Goal: Entertainment & Leisure: Consume media (video, audio)

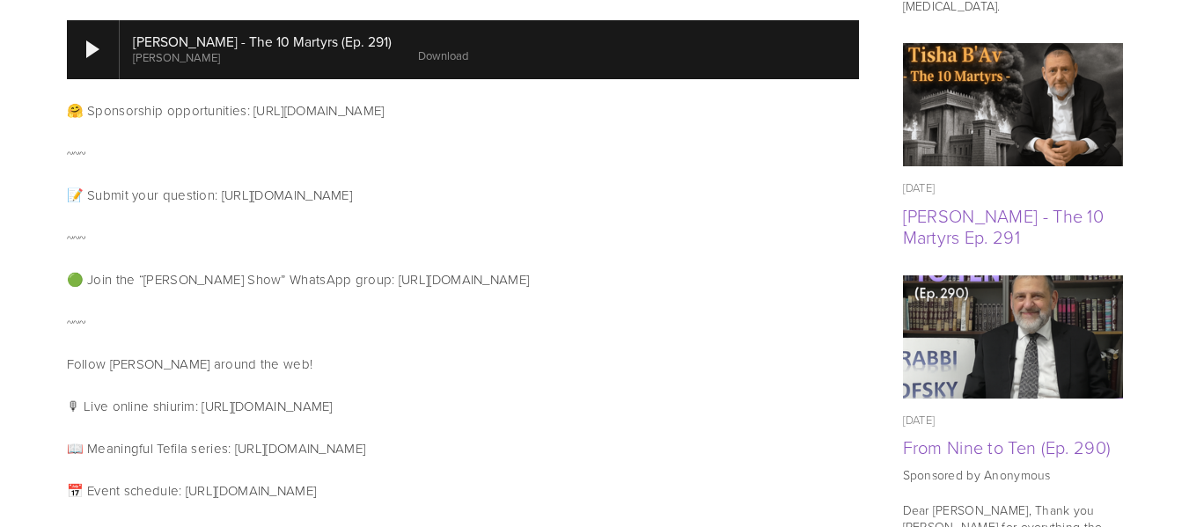
scroll to position [1542, 0]
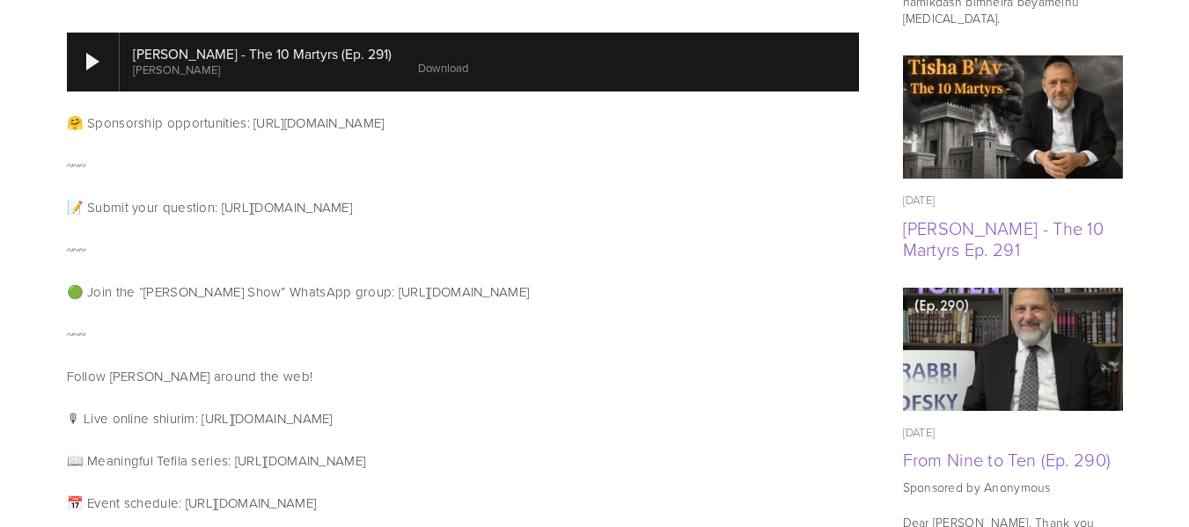
click at [1131, 171] on div "Featured Aug 6, 2025 Hashem will comfort us (Ep. 292) Aug 6, 2025" at bounding box center [1013, 144] width 250 height 1578
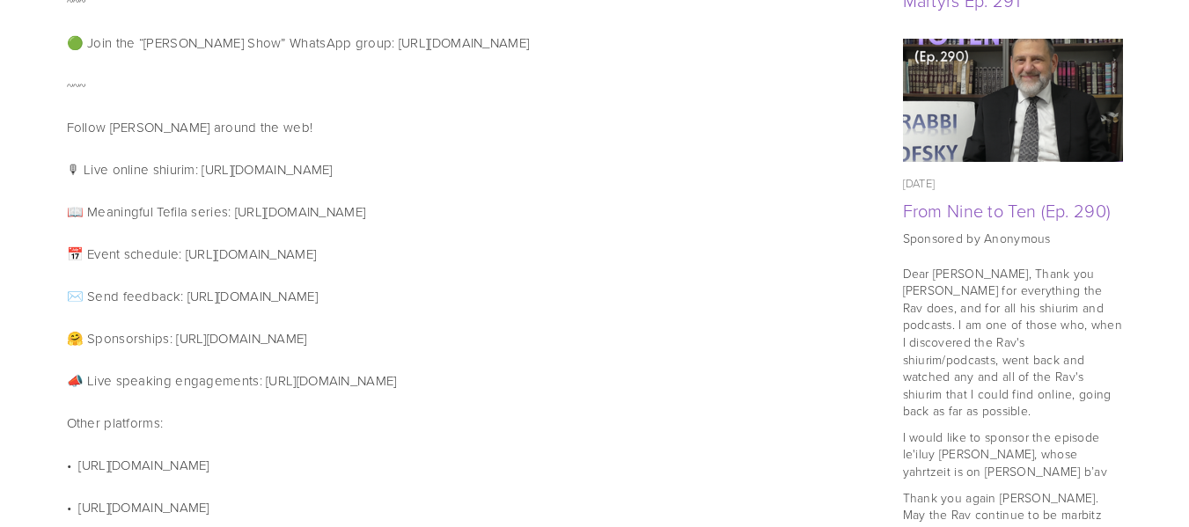
scroll to position [1792, 0]
click at [1037, 197] on link "From Nine to Ten (Ep. 290)" at bounding box center [1007, 209] width 209 height 25
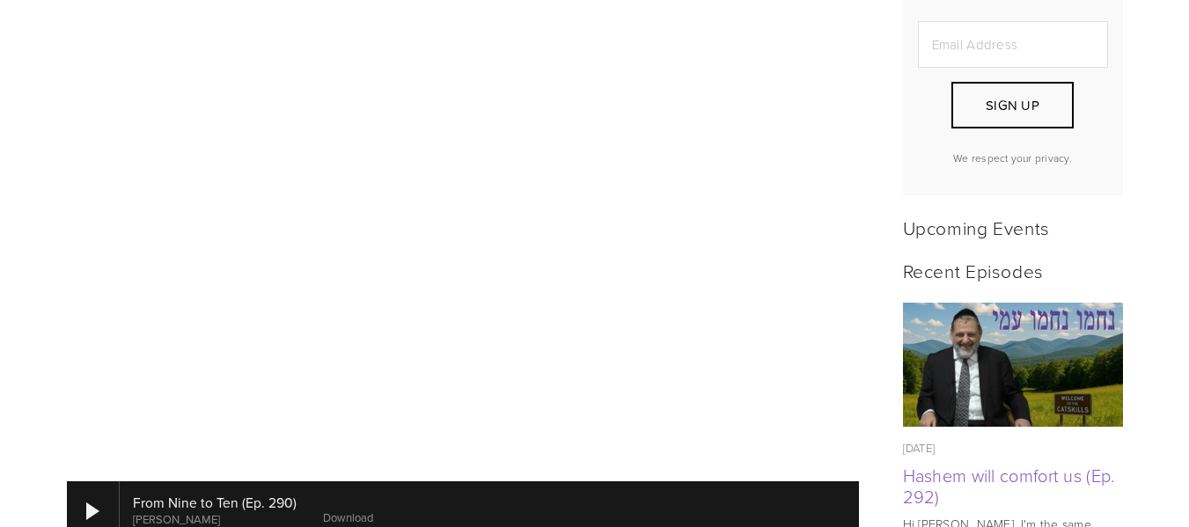
scroll to position [607, 0]
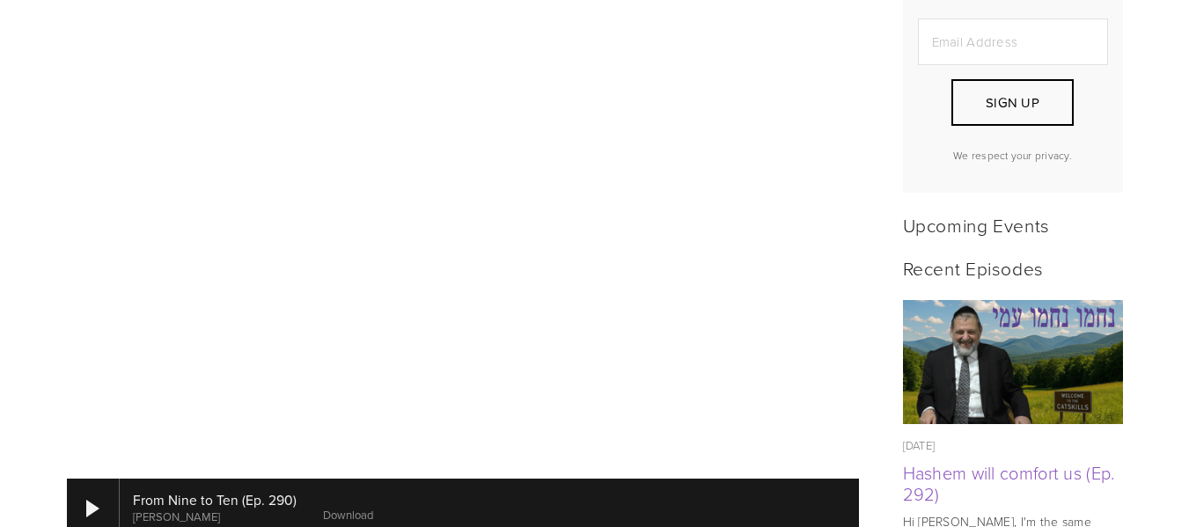
click at [769, 479] on div at bounding box center [490, 508] width 740 height 58
click at [92, 500] on div at bounding box center [92, 509] width 13 height 18
click at [86, 500] on div at bounding box center [92, 509] width 13 height 18
